Goal: Find specific page/section: Find specific page/section

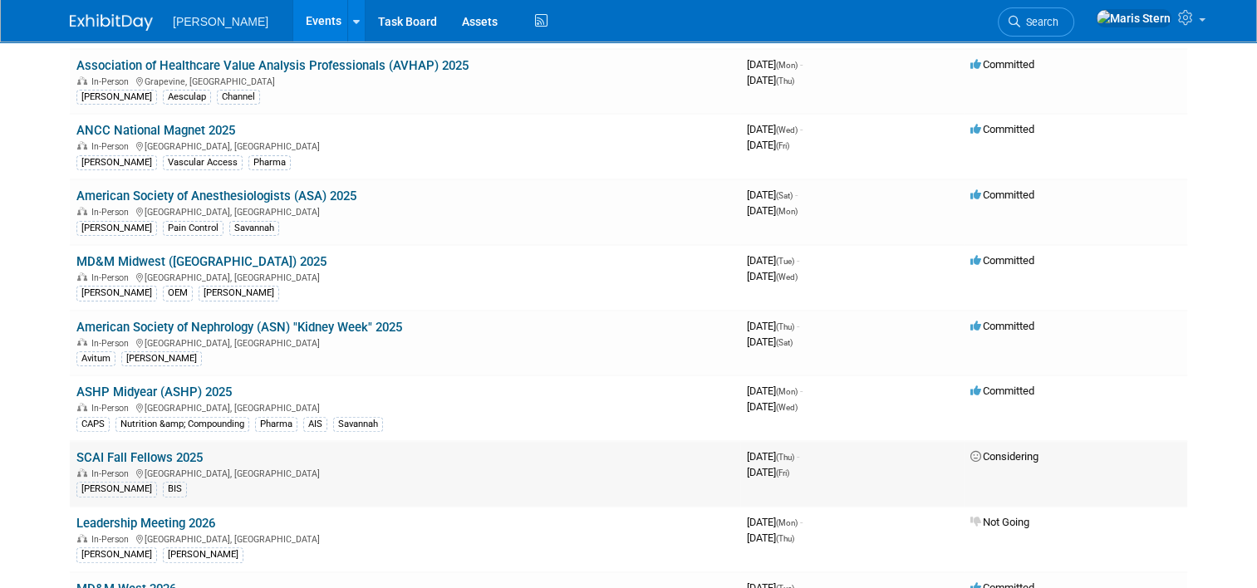
scroll to position [416, 0]
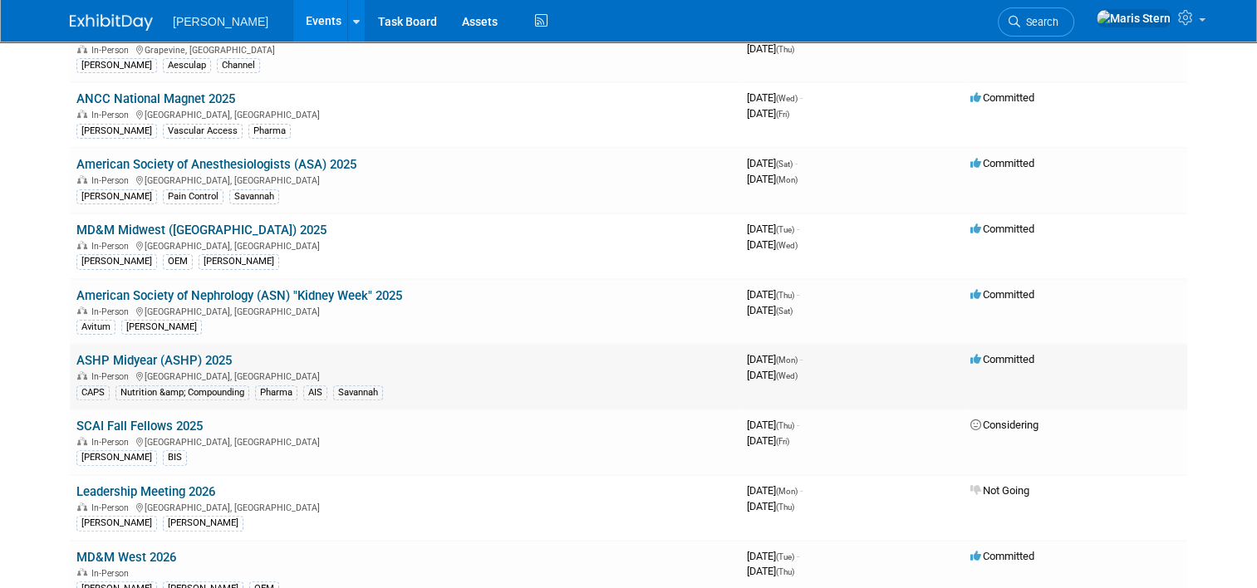
click at [196, 355] on link "ASHP Midyear (ASHP) 2025" at bounding box center [153, 360] width 155 height 15
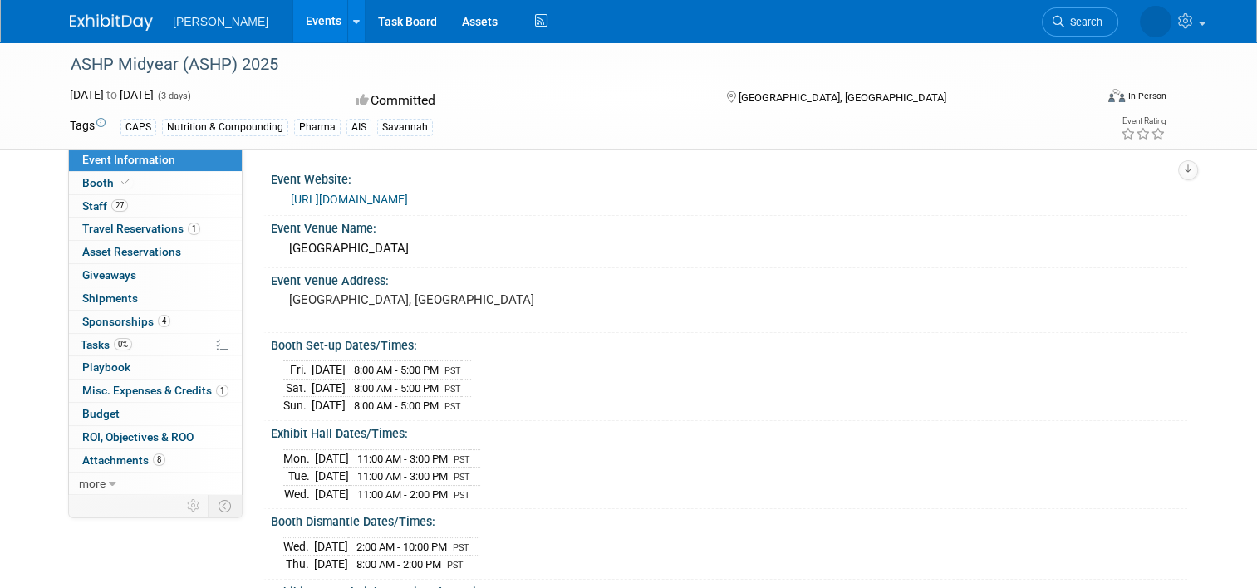
click at [144, 323] on span "Sponsorships 4" at bounding box center [126, 321] width 88 height 13
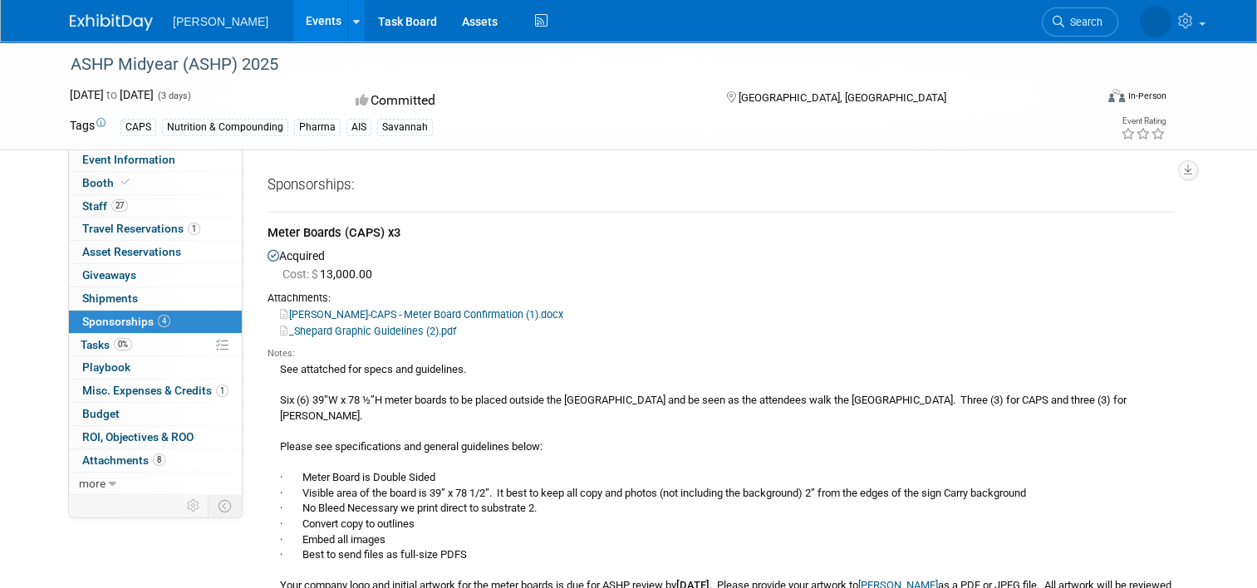
click at [100, 15] on img at bounding box center [111, 22] width 83 height 17
